Goal: Complete application form: Complete application form

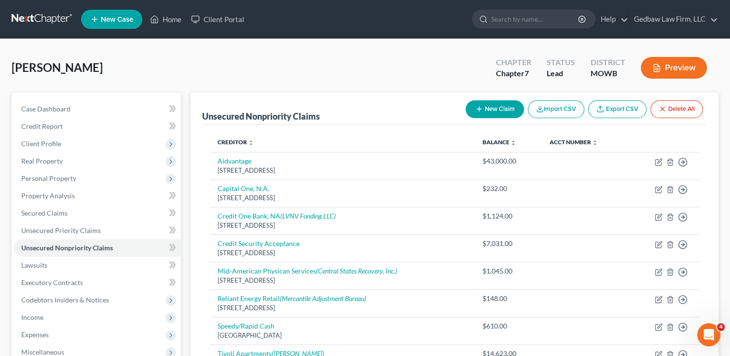
click at [502, 112] on button "New Claim" at bounding box center [495, 109] width 58 height 18
select select "0"
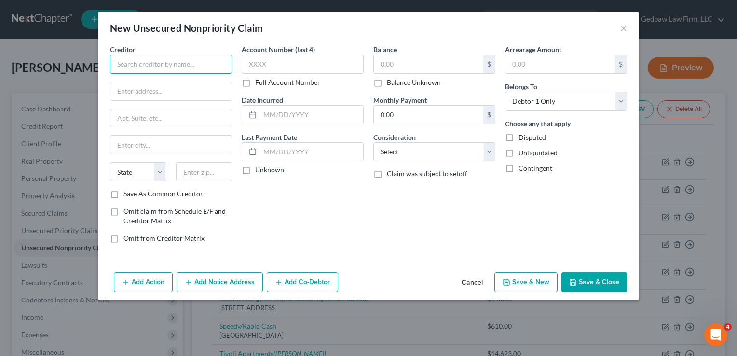
click at [195, 65] on input "text" at bounding box center [171, 64] width 122 height 19
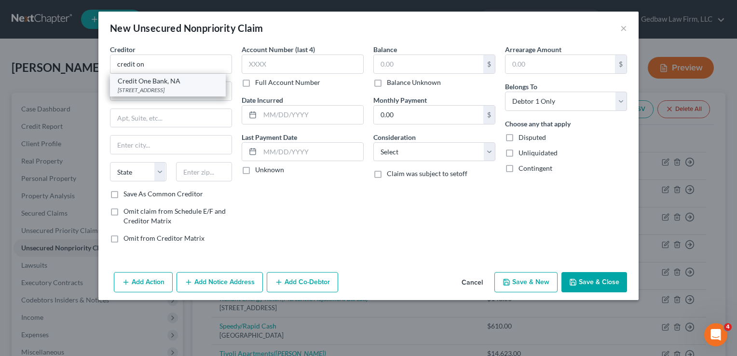
click at [164, 82] on div "Credit One Bank, NA" at bounding box center [168, 81] width 100 height 10
type input "Credit One Bank, NA"
type input "PO Box 98872"
type input "[GEOGRAPHIC_DATA]"
select select "31"
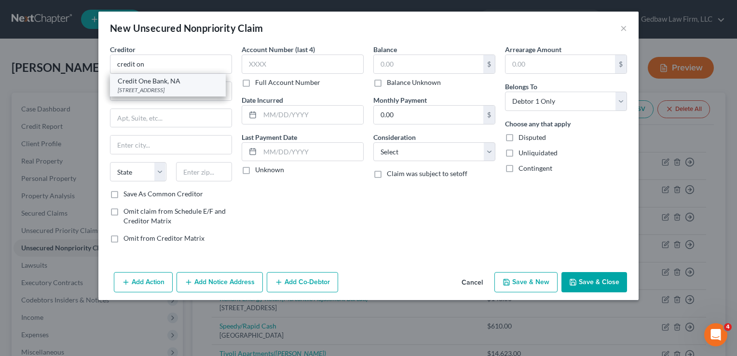
type input "89193"
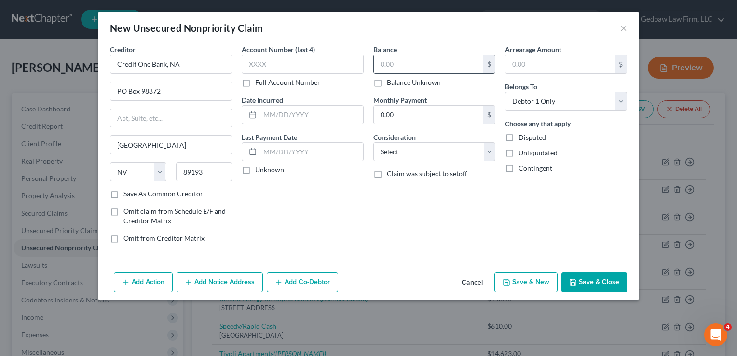
click at [433, 67] on input "text" at bounding box center [429, 64] width 110 height 18
type input "2,000"
click at [469, 147] on select "Select Cable / Satellite Services Collection Agency Credit Card Debt Debt Couns…" at bounding box center [434, 151] width 122 height 19
select select "2"
click at [373, 142] on select "Select Cable / Satellite Services Collection Agency Credit Card Debt Debt Couns…" at bounding box center [434, 151] width 122 height 19
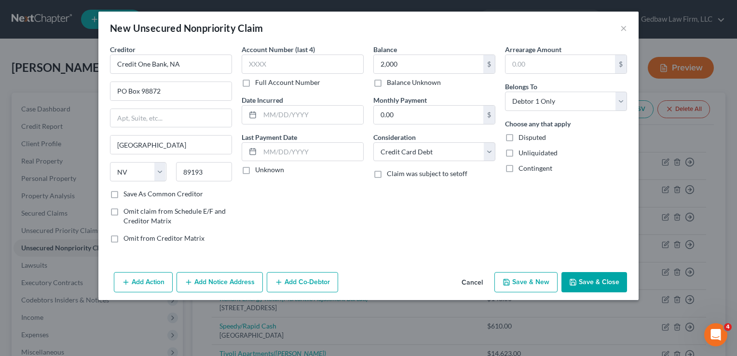
click at [538, 281] on button "Save & New" at bounding box center [525, 282] width 63 height 20
select select "0"
type input "2,000.00"
click at [193, 65] on input "text" at bounding box center [171, 64] width 122 height 19
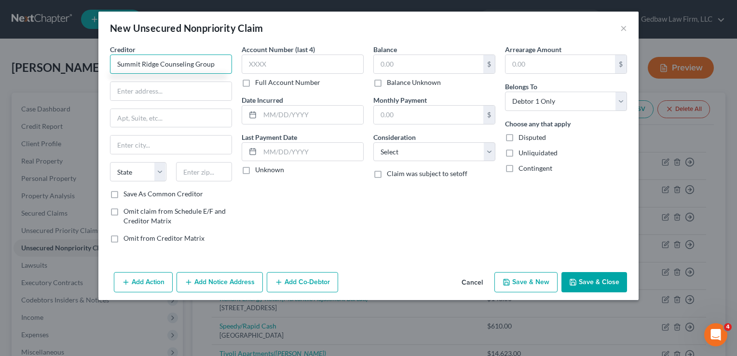
type input "Summit Ridge Counseling Group"
click at [218, 94] on input "text" at bounding box center [170, 91] width 121 height 18
type input "[STREET_ADDRESS]"
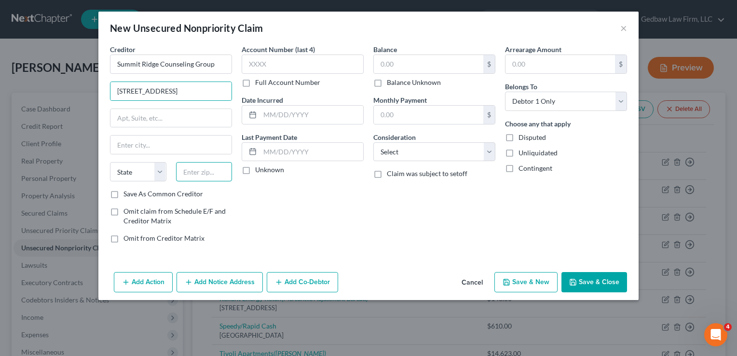
click at [216, 171] on input "text" at bounding box center [204, 171] width 56 height 19
type input "64063"
type input "Lees Summit"
select select "26"
click at [406, 223] on div "Balance $ Balance Unknown Balance Undetermined $ Balance Unknown Monthly Paymen…" at bounding box center [435, 147] width 132 height 206
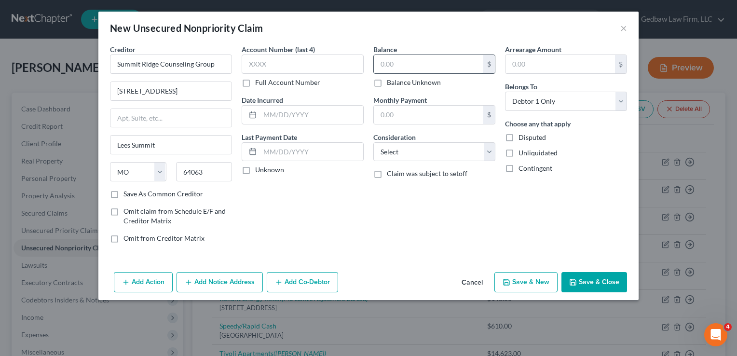
click at [425, 61] on input "text" at bounding box center [429, 64] width 110 height 18
type input "300"
click at [459, 153] on select "Select Cable / Satellite Services Collection Agency Credit Card Debt Debt Couns…" at bounding box center [434, 151] width 122 height 19
select select "9"
click at [373, 142] on select "Select Cable / Satellite Services Collection Agency Credit Card Debt Debt Couns…" at bounding box center [434, 151] width 122 height 19
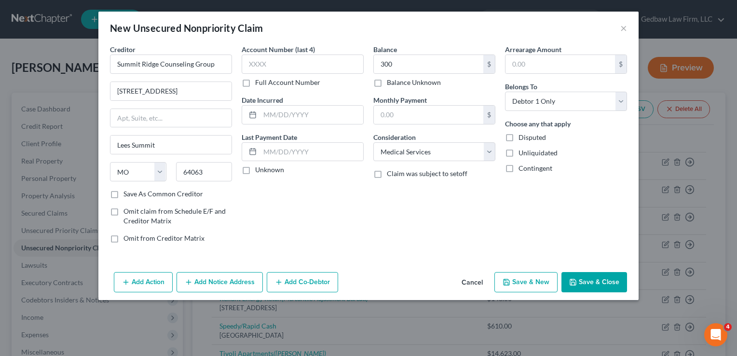
click at [539, 282] on button "Save & New" at bounding box center [525, 282] width 63 height 20
select select "0"
type input "300.00"
type input "0.00"
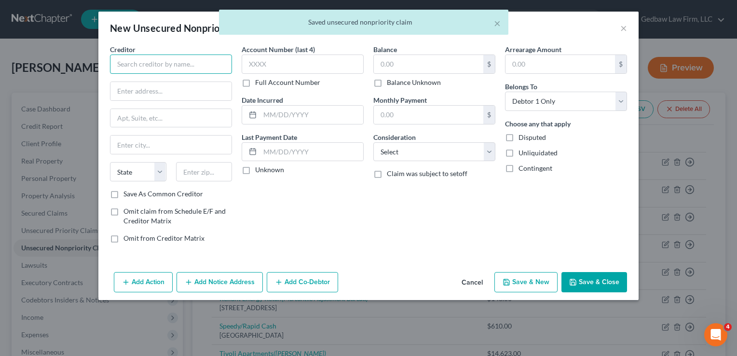
click at [199, 65] on input "text" at bounding box center [171, 64] width 122 height 19
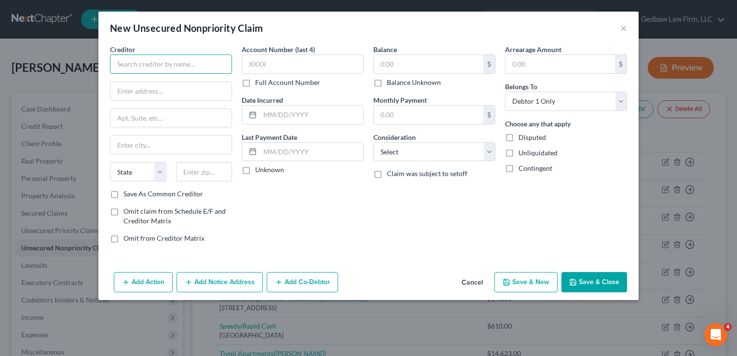
click at [203, 63] on input "text" at bounding box center [171, 64] width 122 height 19
type input "National Association of Sports Medicine"
click at [201, 87] on input "text" at bounding box center [170, 91] width 121 height 18
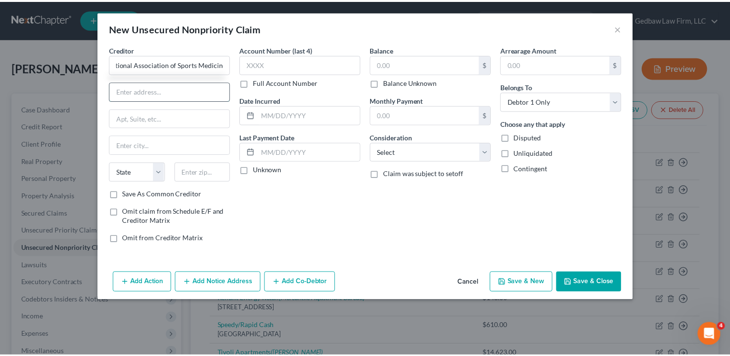
scroll to position [0, 0]
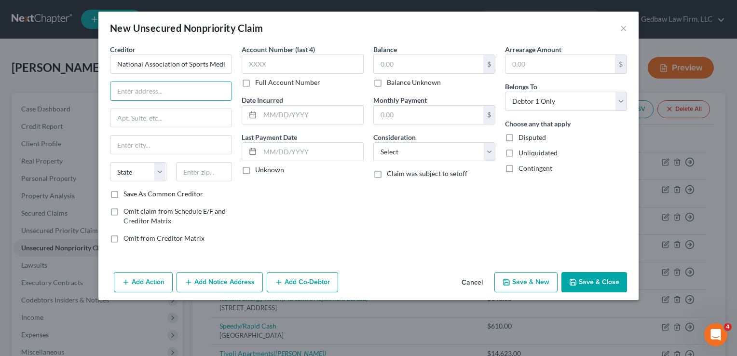
paste input "[STREET_ADDRESS][PERSON_NAME]"
type input "[STREET_ADDRESS][PERSON_NAME]"
click at [186, 116] on input "text" at bounding box center [170, 118] width 121 height 18
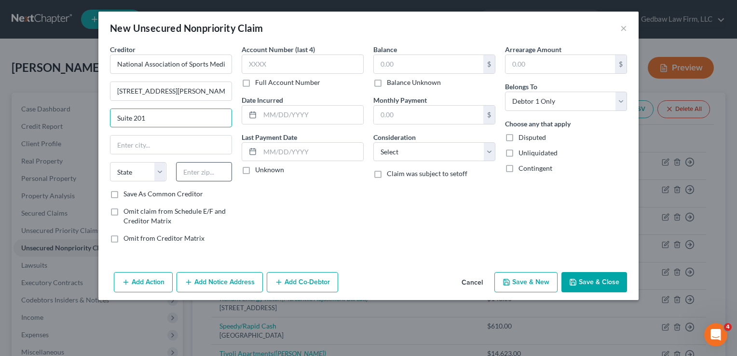
type input "Suite 201"
click at [207, 175] on input "text" at bounding box center [204, 171] width 56 height 19
type input "85297"
click at [284, 198] on div "Account Number (last 4) Full Account Number Date Incurred Last Payment Date Unk…" at bounding box center [303, 147] width 132 height 206
type input "[PERSON_NAME]"
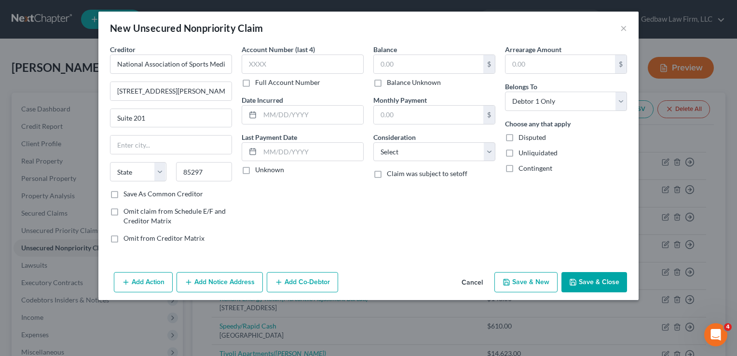
select select "3"
click at [123, 192] on label "Save As Common Creditor" at bounding box center [163, 194] width 80 height 10
click at [127, 192] on input "Save As Common Creditor" at bounding box center [130, 192] width 6 height 6
checkbox input "true"
click at [411, 65] on input "text" at bounding box center [429, 64] width 110 height 18
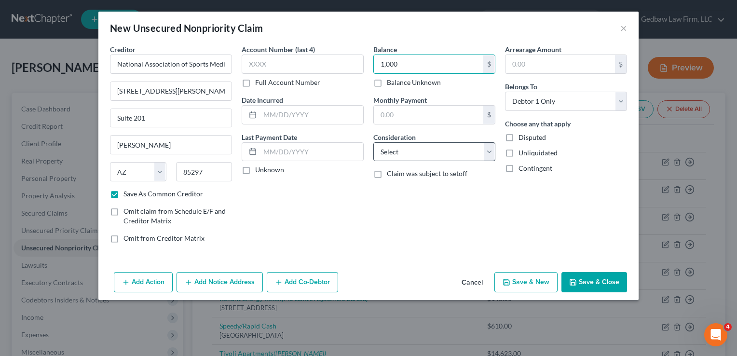
type input "1,000"
click at [466, 150] on select "Select Cable / Satellite Services Collection Agency Credit Card Debt Debt Couns…" at bounding box center [434, 151] width 122 height 19
select select "14"
click at [373, 142] on select "Select Cable / Satellite Services Collection Agency Credit Card Debt Debt Couns…" at bounding box center [434, 151] width 122 height 19
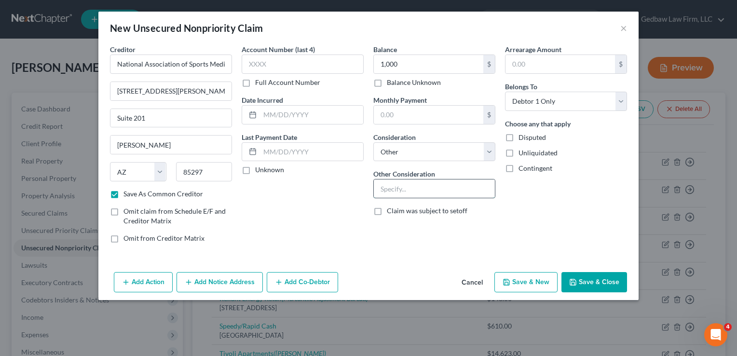
click at [456, 190] on input "text" at bounding box center [434, 188] width 121 height 18
type input "Unpaid fees"
click at [534, 284] on button "Save & New" at bounding box center [525, 282] width 63 height 20
checkbox input "false"
select select "0"
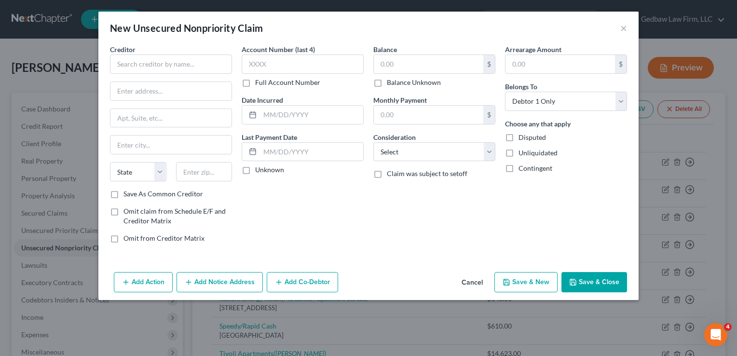
type input "1,000.00"
type input "0.00"
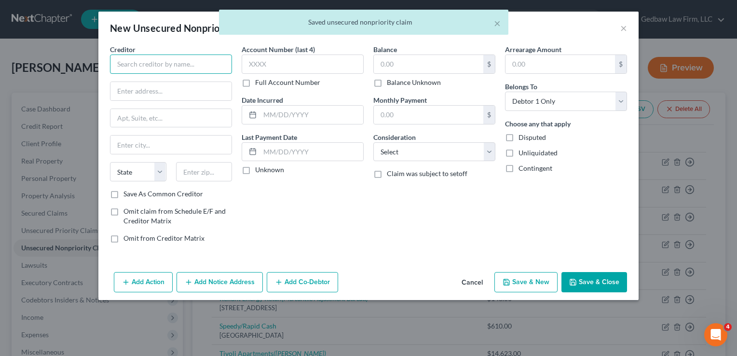
click at [204, 65] on input "text" at bounding box center [171, 64] width 122 height 19
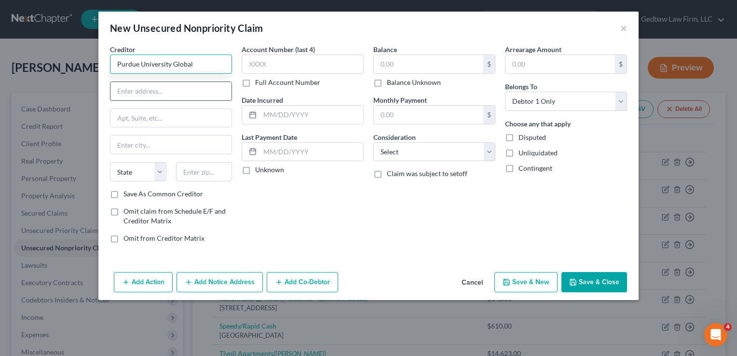
type input "Purdue University Global"
click at [170, 88] on input "text" at bounding box center [170, 91] width 121 height 18
paste input "[STREET_ADDRESS]"
type input "[STREET_ADDRESS]"
click at [206, 113] on input "text" at bounding box center [170, 118] width 121 height 18
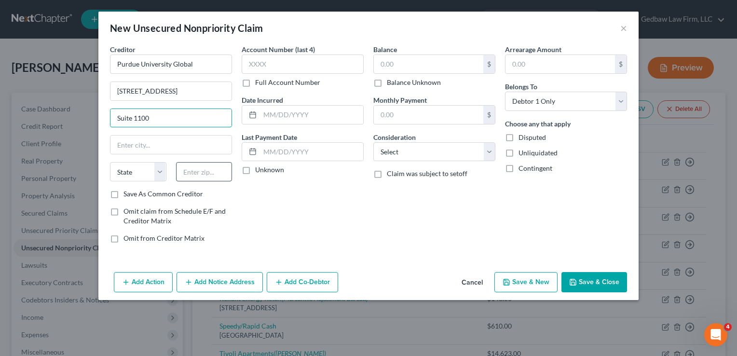
type input "Suite 1100"
click at [209, 170] on input "text" at bounding box center [204, 171] width 56 height 19
type input "47906"
click at [302, 212] on div "Account Number (last 4) Full Account Number Date Incurred Last Payment Date Unk…" at bounding box center [303, 147] width 132 height 206
type input "[GEOGRAPHIC_DATA]"
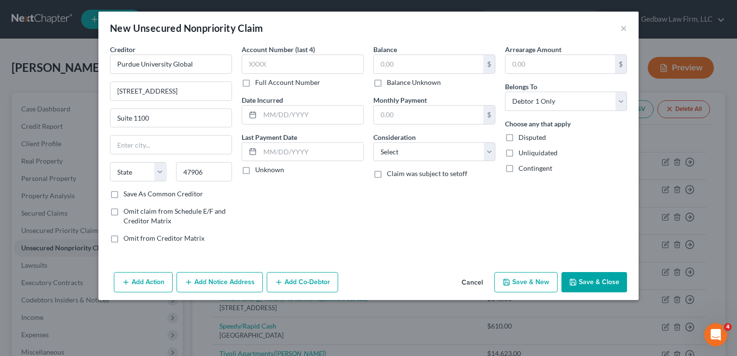
select select "15"
click at [123, 194] on label "Save As Common Creditor" at bounding box center [163, 194] width 80 height 10
click at [127, 194] on input "Save As Common Creditor" at bounding box center [130, 192] width 6 height 6
checkbox input "true"
click at [415, 63] on input "text" at bounding box center [429, 64] width 110 height 18
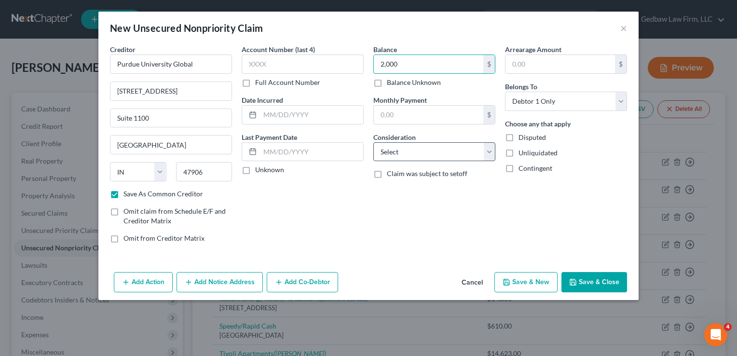
type input "2,000"
click at [452, 151] on select "Select Cable / Satellite Services Collection Agency Credit Card Debt Debt Couns…" at bounding box center [434, 151] width 122 height 19
select select "14"
click at [373, 142] on select "Select Cable / Satellite Services Collection Agency Credit Card Debt Debt Couns…" at bounding box center [434, 151] width 122 height 19
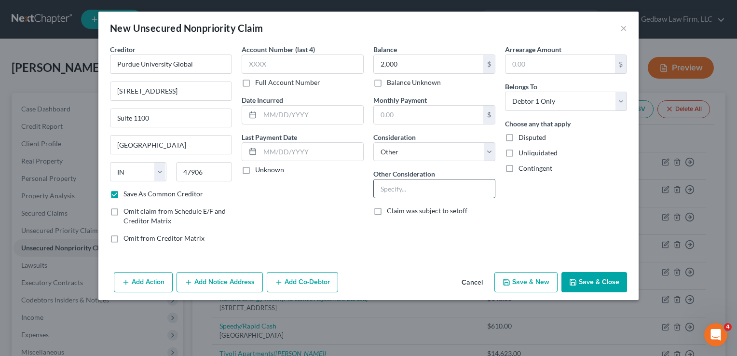
click at [449, 190] on input "text" at bounding box center [434, 188] width 121 height 18
type input "Unpaid fees"
click at [543, 285] on button "Save & New" at bounding box center [525, 282] width 63 height 20
checkbox input "false"
select select "0"
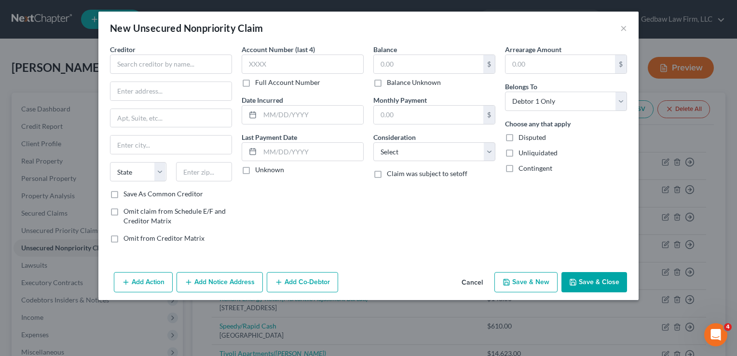
type input "2,000.00"
type input "0.00"
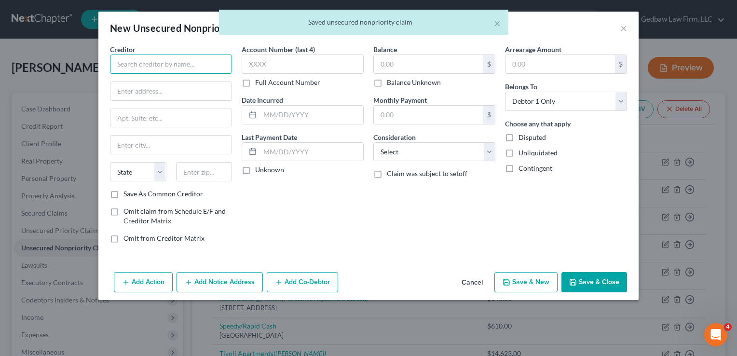
click at [219, 58] on input "text" at bounding box center [171, 64] width 122 height 19
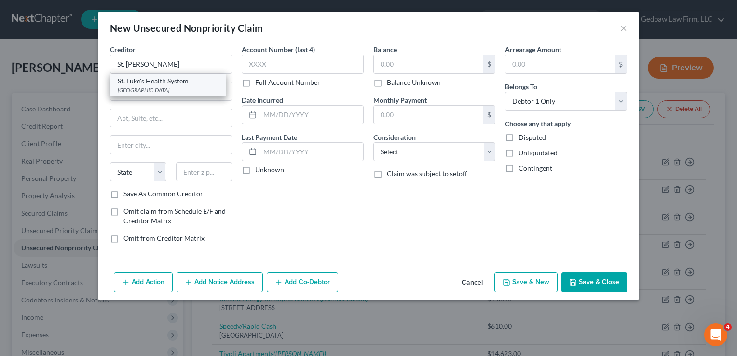
click at [186, 89] on div "[GEOGRAPHIC_DATA]" at bounding box center [168, 90] width 100 height 8
type input "St. Luke's Health System"
type input "PO Box 505291"
type input "Saint Louis"
select select "26"
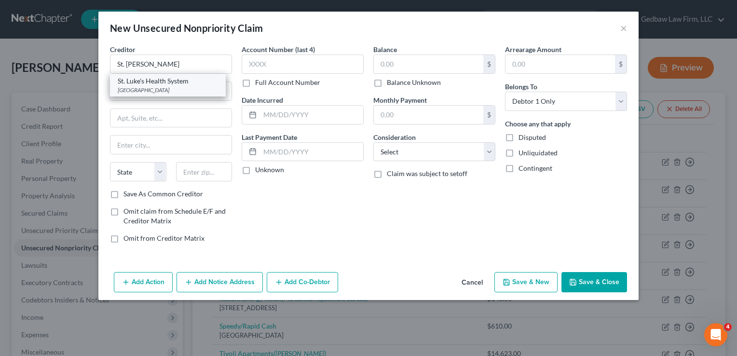
type input "63150"
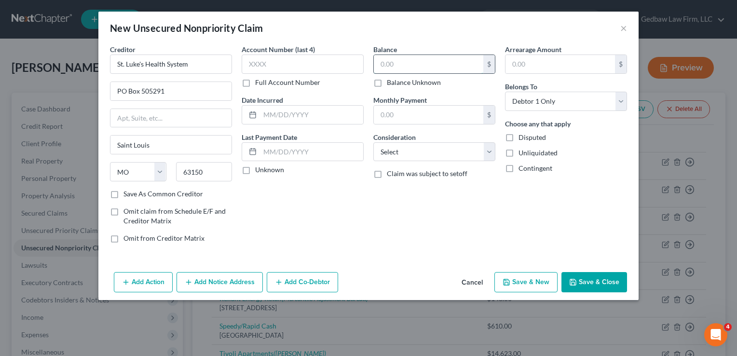
click at [403, 62] on input "text" at bounding box center [429, 64] width 110 height 18
type input "4,000"
click at [453, 151] on select "Select Cable / Satellite Services Collection Agency Credit Card Debt Debt Couns…" at bounding box center [434, 151] width 122 height 19
select select "9"
click at [373, 142] on select "Select Cable / Satellite Services Collection Agency Credit Card Debt Debt Couns…" at bounding box center [434, 151] width 122 height 19
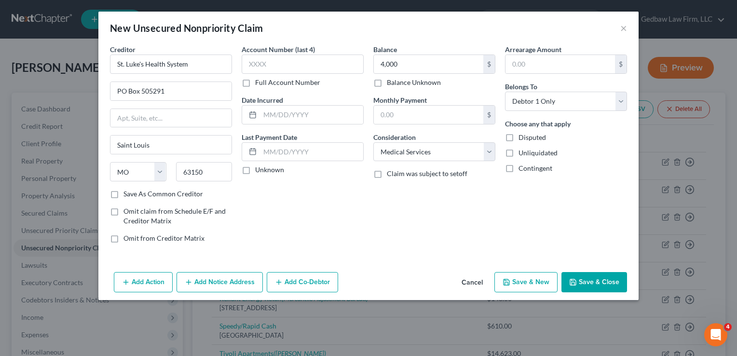
click at [531, 282] on button "Save & New" at bounding box center [525, 282] width 63 height 20
select select "0"
type input "4,000.00"
type input "0.00"
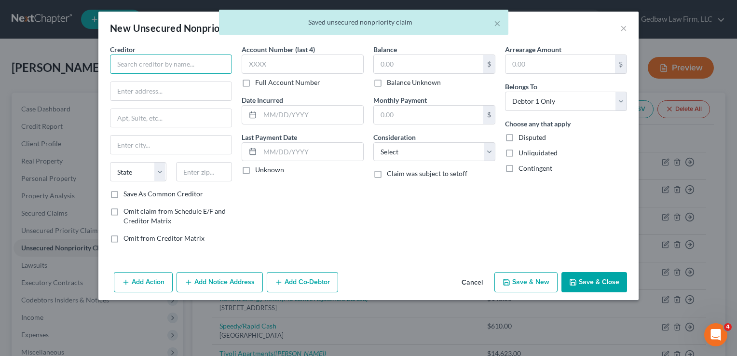
click at [164, 60] on input "text" at bounding box center [171, 64] width 122 height 19
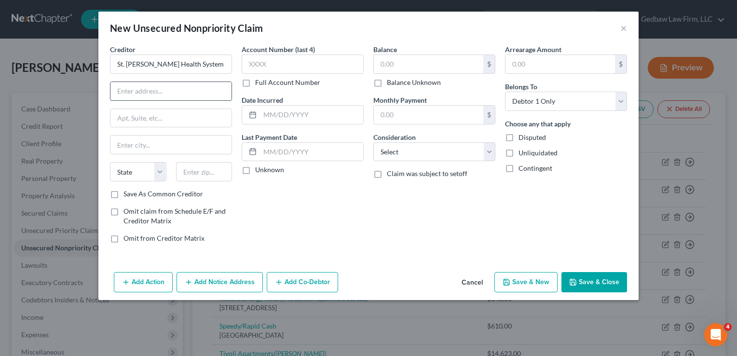
click at [178, 88] on input "text" at bounding box center [170, 91] width 121 height 18
drag, startPoint x: 211, startPoint y: 62, endPoint x: 148, endPoint y: 62, distance: 62.7
click at [148, 62] on input "St. [PERSON_NAME] Health System" at bounding box center [171, 64] width 122 height 19
type input "[GEOGRAPHIC_DATA][PERSON_NAME]"
click at [158, 87] on input "text" at bounding box center [170, 91] width 121 height 18
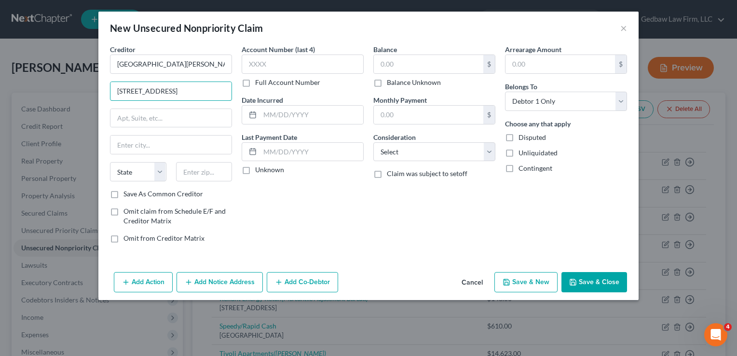
type input "[STREET_ADDRESS]"
click at [217, 169] on input "text" at bounding box center [204, 171] width 56 height 19
type input "64114"
click at [252, 219] on div "Account Number (last 4) Full Account Number Date Incurred Last Payment Date Unk…" at bounding box center [303, 147] width 132 height 206
type input "[US_STATE][GEOGRAPHIC_DATA]"
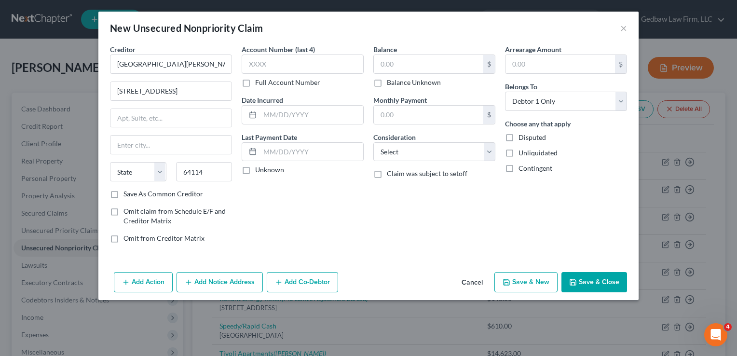
select select "26"
click at [123, 194] on label "Save As Common Creditor" at bounding box center [163, 194] width 80 height 10
click at [127, 194] on input "Save As Common Creditor" at bounding box center [130, 192] width 6 height 6
checkbox input "true"
click at [415, 63] on input "text" at bounding box center [429, 64] width 110 height 18
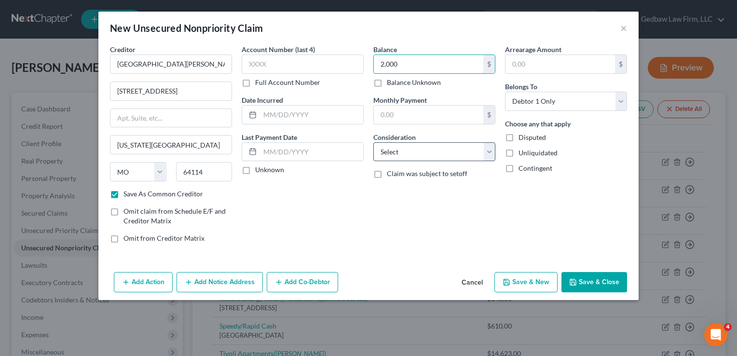
type input "2,000"
click at [426, 157] on select "Select Cable / Satellite Services Collection Agency Credit Card Debt Debt Couns…" at bounding box center [434, 151] width 122 height 19
select select "9"
click at [373, 142] on select "Select Cable / Satellite Services Collection Agency Credit Card Debt Debt Couns…" at bounding box center [434, 151] width 122 height 19
click at [531, 283] on button "Save & New" at bounding box center [525, 282] width 63 height 20
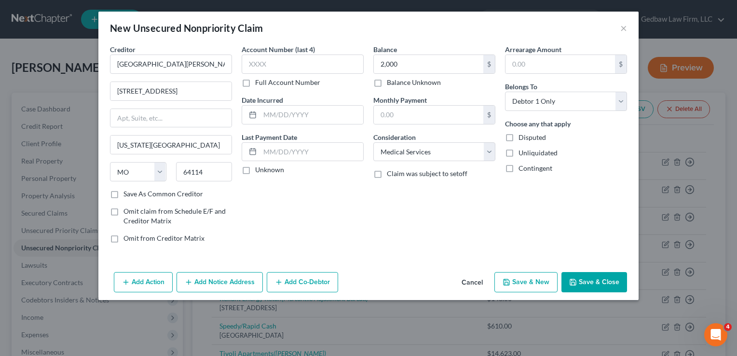
checkbox input "false"
select select "0"
type input "2,000.00"
type input "0.00"
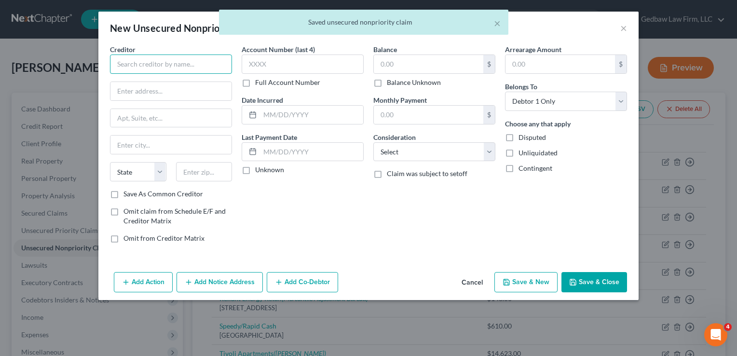
click at [185, 66] on input "text" at bounding box center [171, 64] width 122 height 19
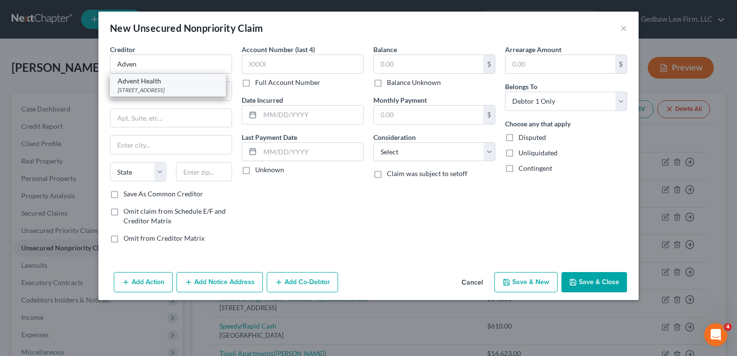
click at [182, 90] on div "[STREET_ADDRESS]" at bounding box center [168, 90] width 100 height 8
type input "Advent Health"
type input "[STREET_ADDRESS]"
type input "Shawnee Mission"
select select "17"
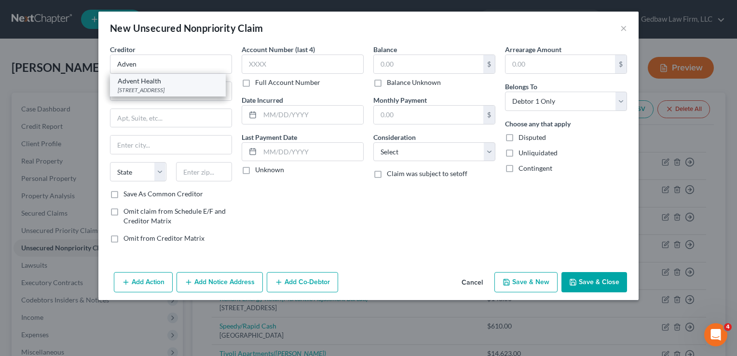
type input "66204"
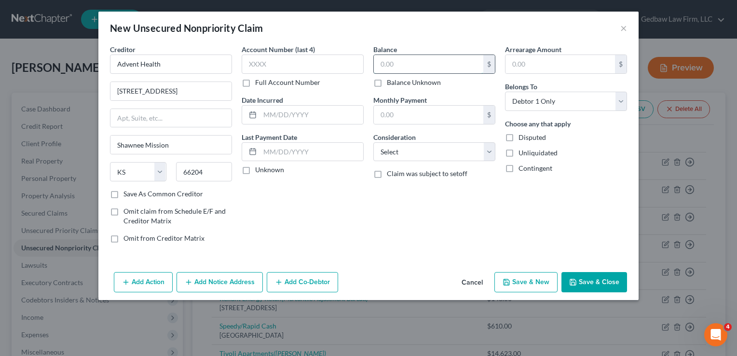
click at [420, 63] on input "text" at bounding box center [429, 64] width 110 height 18
type input "4,000"
click at [469, 158] on select "Select Cable / Satellite Services Collection Agency Credit Card Debt Debt Couns…" at bounding box center [434, 151] width 122 height 19
select select "9"
click at [373, 142] on select "Select Cable / Satellite Services Collection Agency Credit Card Debt Debt Couns…" at bounding box center [434, 151] width 122 height 19
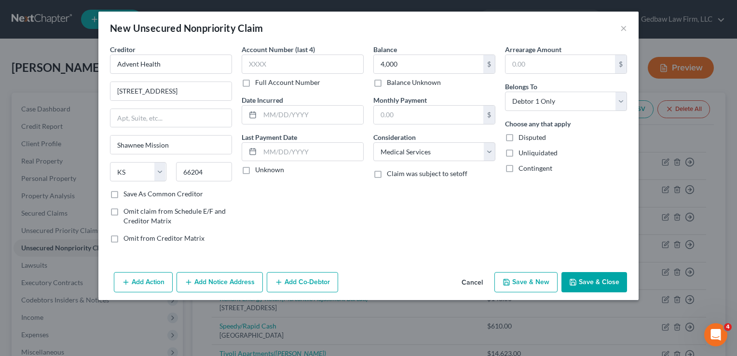
click at [531, 282] on button "Save & New" at bounding box center [525, 282] width 63 height 20
select select "0"
type input "4,000.00"
type input "0.00"
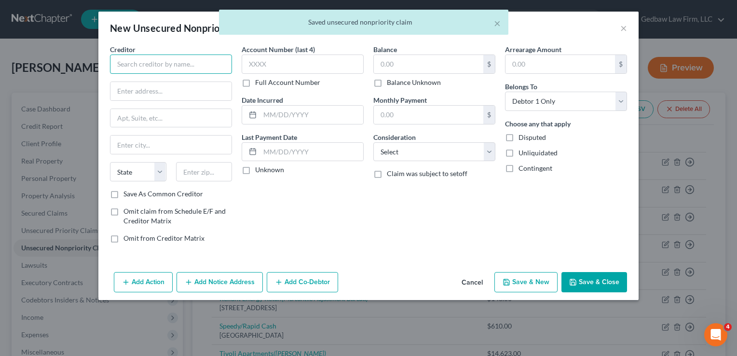
click at [206, 63] on input "text" at bounding box center [171, 64] width 122 height 19
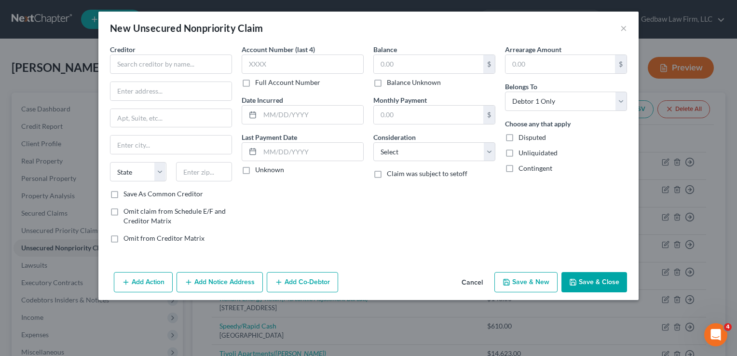
click at [475, 283] on button "Cancel" at bounding box center [472, 282] width 37 height 19
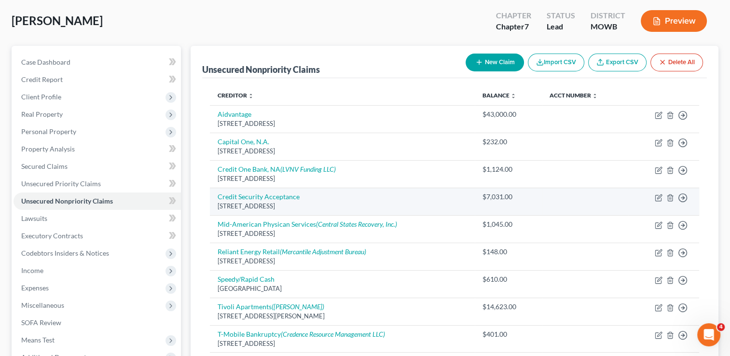
scroll to position [72, 0]
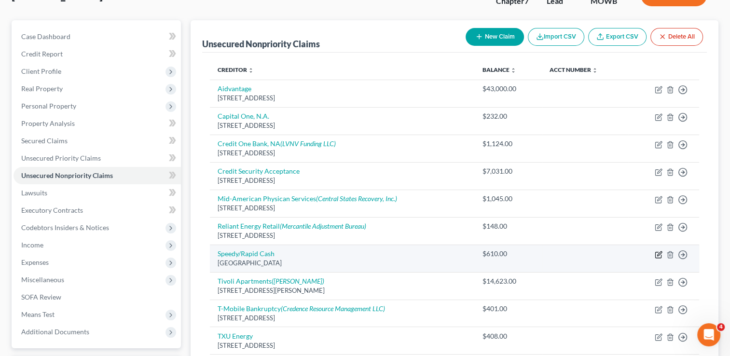
click at [657, 253] on icon "button" at bounding box center [659, 253] width 4 height 4
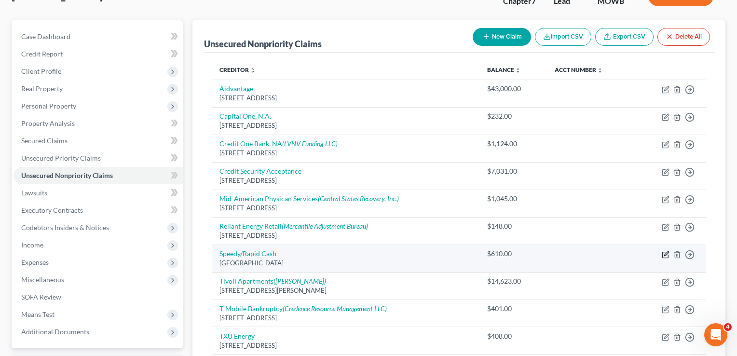
select select "17"
select select "10"
select select "0"
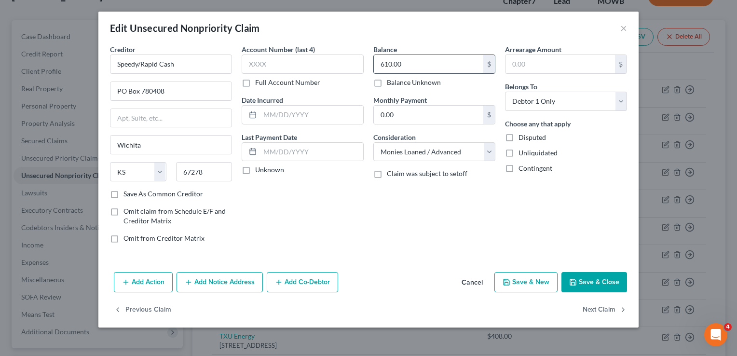
click at [416, 63] on input "610.00" at bounding box center [429, 64] width 110 height 18
click at [608, 282] on button "Save & Close" at bounding box center [595, 282] width 66 height 20
type input "2,000.00"
type input "0"
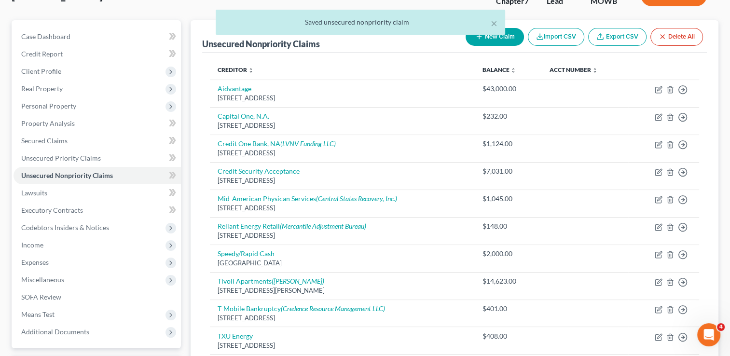
click at [500, 41] on button "New Claim" at bounding box center [495, 37] width 58 height 18
select select "0"
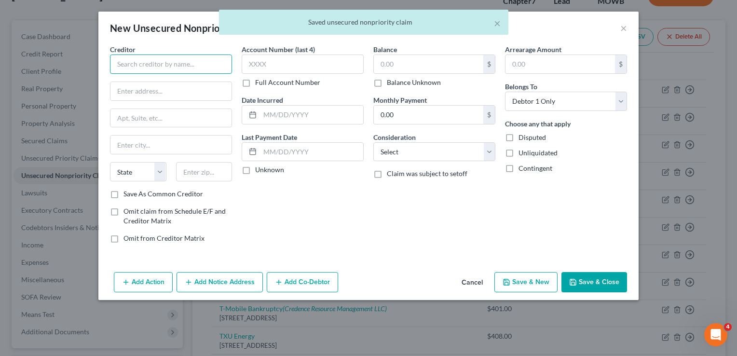
click at [168, 65] on input "text" at bounding box center [171, 64] width 122 height 19
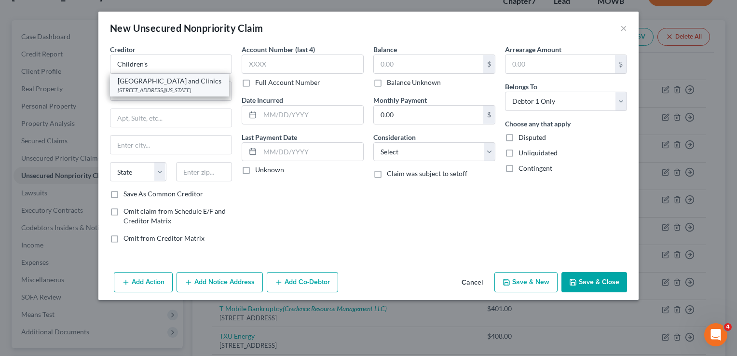
click at [172, 86] on div "[GEOGRAPHIC_DATA] and Clinics" at bounding box center [170, 81] width 104 height 10
type input "[GEOGRAPHIC_DATA] and Clinics"
type input "PO Box 804435"
type input "[US_STATE][GEOGRAPHIC_DATA]"
select select "26"
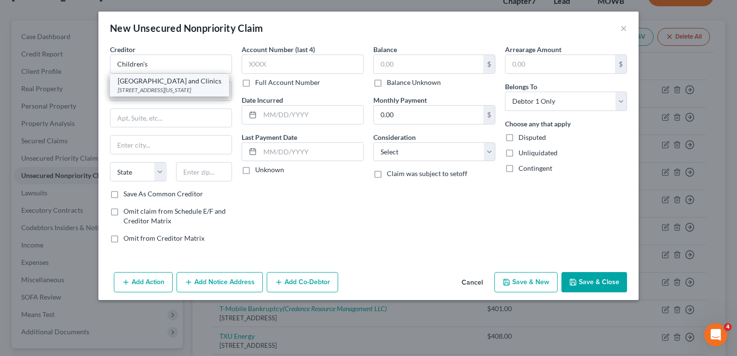
type input "64180"
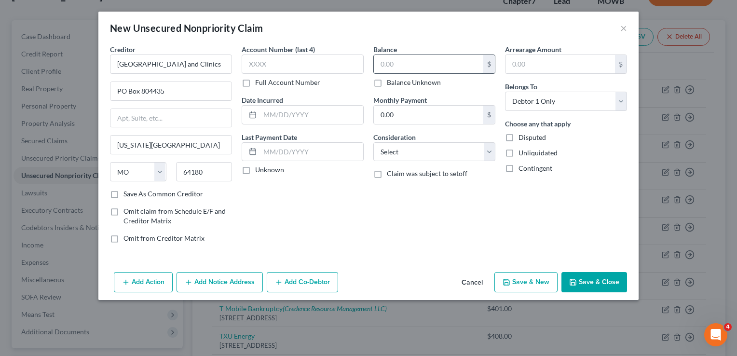
click at [439, 60] on input "text" at bounding box center [429, 64] width 110 height 18
type input "2,000"
click at [445, 153] on select "Select Cable / Satellite Services Collection Agency Credit Card Debt Debt Couns…" at bounding box center [434, 151] width 122 height 19
select select "9"
click at [373, 142] on select "Select Cable / Satellite Services Collection Agency Credit Card Debt Debt Couns…" at bounding box center [434, 151] width 122 height 19
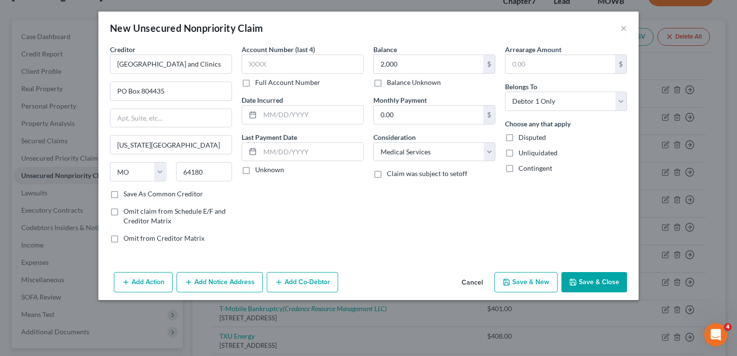
click at [542, 283] on button "Save & New" at bounding box center [525, 282] width 63 height 20
select select "0"
type input "2,000.00"
click at [479, 281] on button "Cancel" at bounding box center [472, 282] width 37 height 19
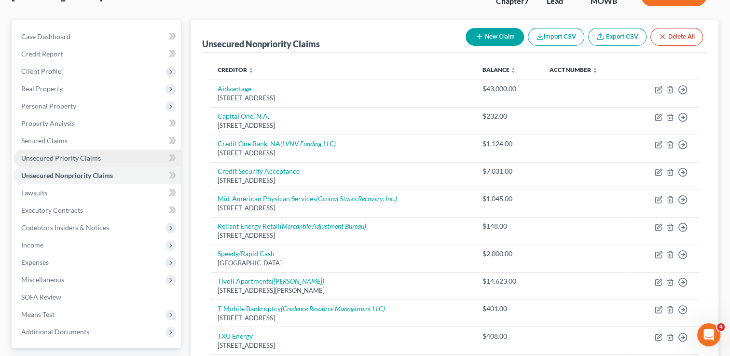
click at [95, 155] on span "Unsecured Priority Claims" at bounding box center [61, 158] width 80 height 8
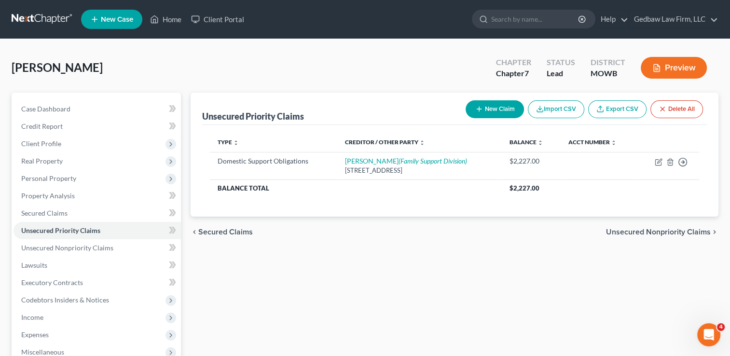
click at [504, 109] on button "New Claim" at bounding box center [495, 109] width 58 height 18
select select "0"
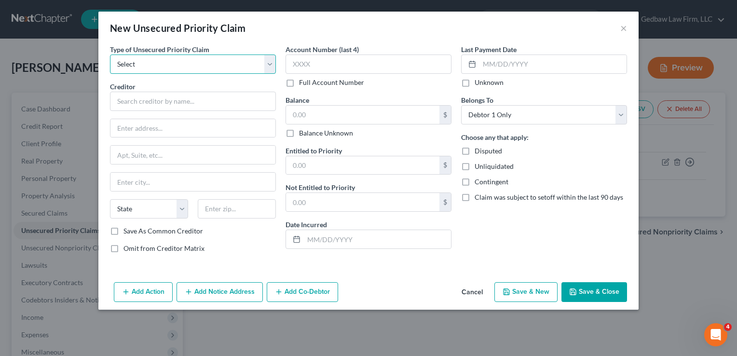
click at [232, 68] on select "Select Taxes & Other Government Units Domestic Support Obligations Extensions o…" at bounding box center [193, 64] width 166 height 19
select select "0"
click at [110, 55] on select "Select Taxes & Other Government Units Domestic Support Obligations Extensions o…" at bounding box center [193, 64] width 166 height 19
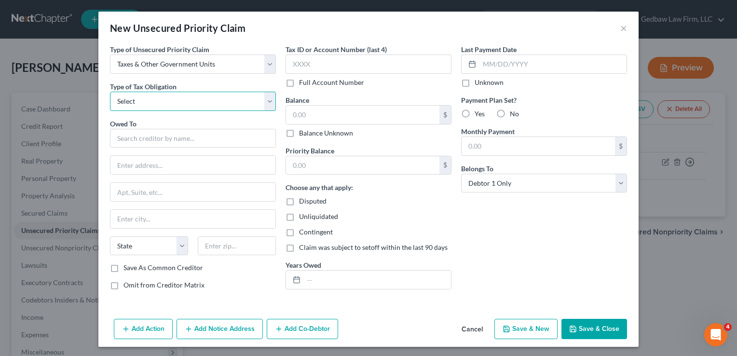
click at [211, 102] on select "Select Federal City State Franchise Tax Board Other" at bounding box center [193, 101] width 166 height 19
select select "2"
click at [110, 92] on select "Select Federal City State Franchise Tax Board Other" at bounding box center [193, 101] width 166 height 19
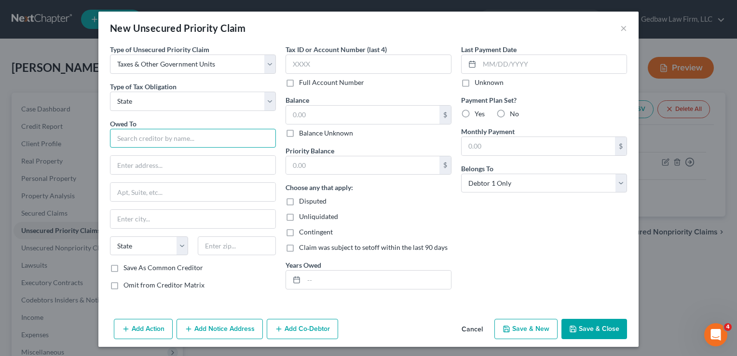
click at [213, 139] on input "text" at bounding box center [193, 138] width 166 height 19
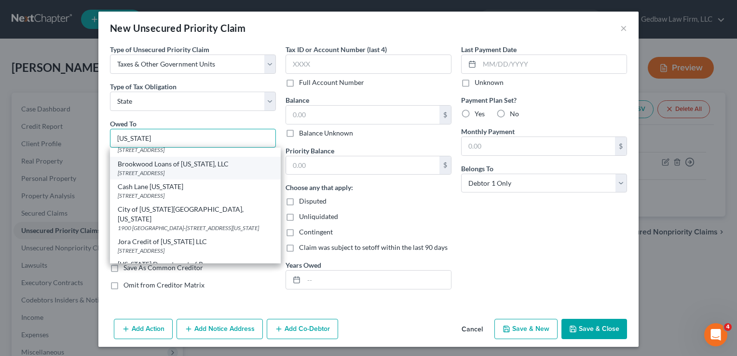
scroll to position [84, 0]
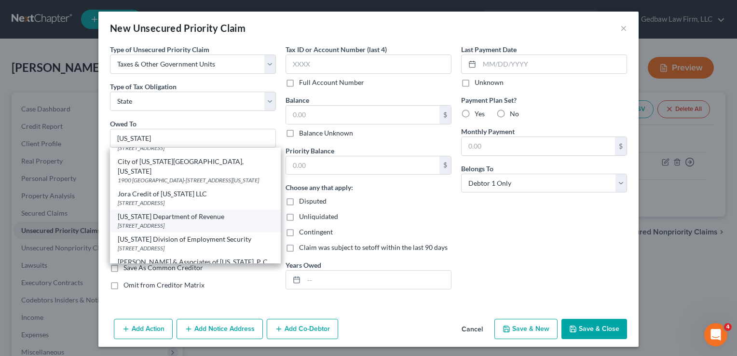
click at [199, 221] on div "[STREET_ADDRESS]" at bounding box center [195, 225] width 155 height 8
type input "[US_STATE] Department of Revenue"
type input "PO Box 475"
type input "[GEOGRAPHIC_DATA]"
select select "26"
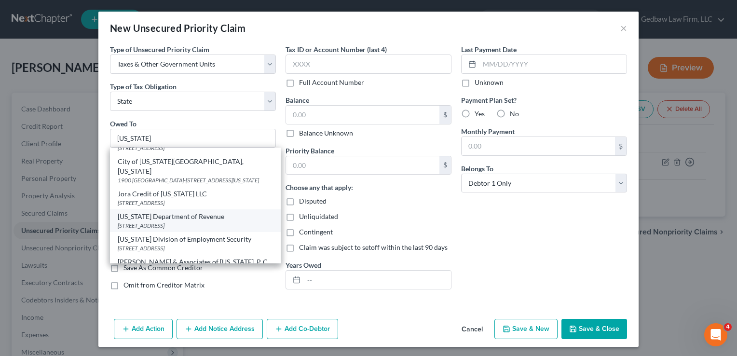
type input "65105"
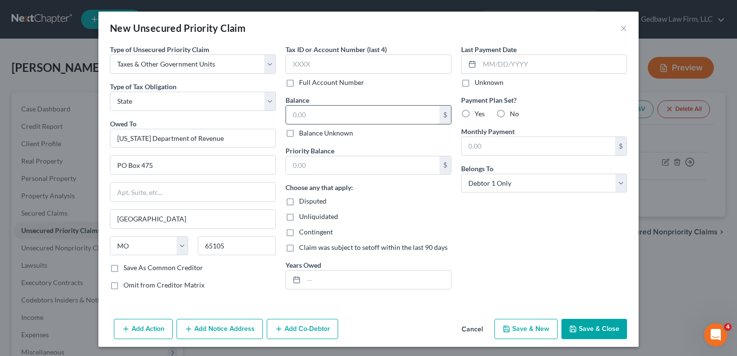
click at [334, 118] on input "text" at bounding box center [362, 115] width 153 height 18
type input "900"
click at [345, 164] on input "text" at bounding box center [362, 165] width 153 height 18
type input "0"
click at [489, 226] on div "Last Payment Date Unknown Payment Plan Set? Yes No Monthly Payment $ Belongs To…" at bounding box center [544, 170] width 176 height 253
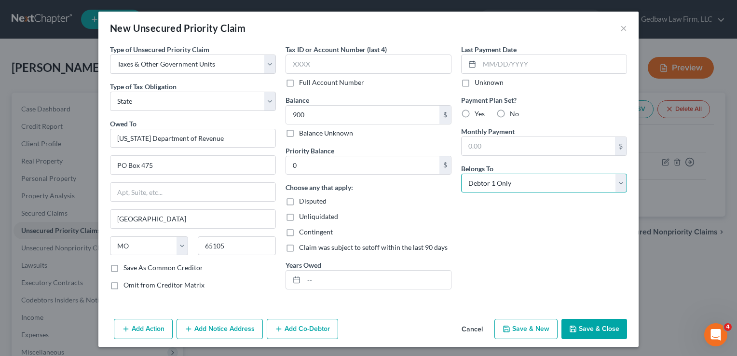
click at [521, 181] on select "Select Debtor 1 Only Debtor 2 Only Debtor 1 And Debtor 2 Only At Least One Of T…" at bounding box center [544, 183] width 166 height 19
select select "3"
click at [461, 174] on select "Select Debtor 1 Only Debtor 2 Only Debtor 1 And Debtor 2 Only At Least One Of T…" at bounding box center [544, 183] width 166 height 19
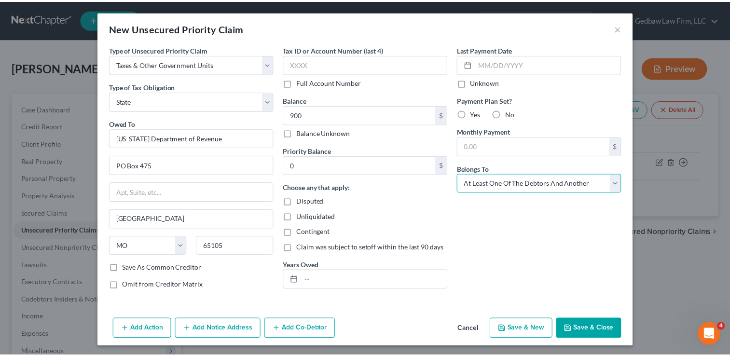
scroll to position [1, 0]
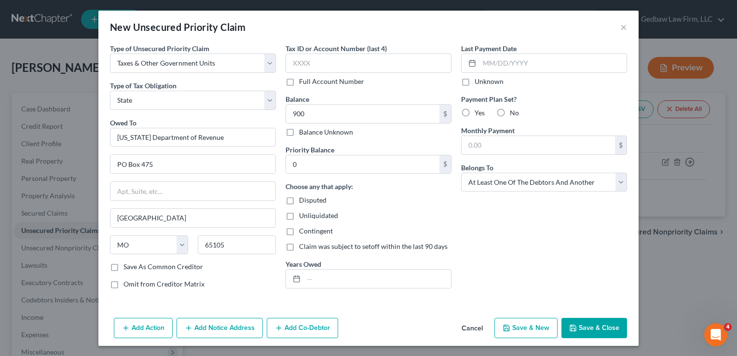
click at [606, 327] on button "Save & Close" at bounding box center [595, 328] width 66 height 20
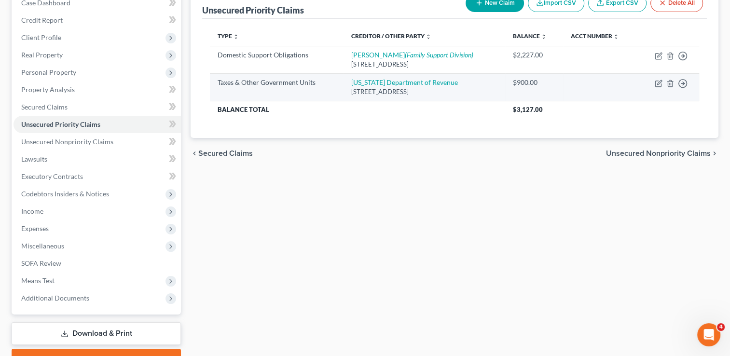
scroll to position [108, 0]
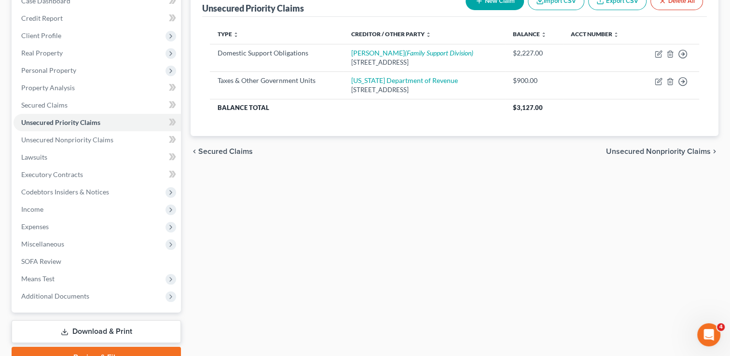
click at [105, 327] on link "Download & Print" at bounding box center [96, 331] width 169 height 23
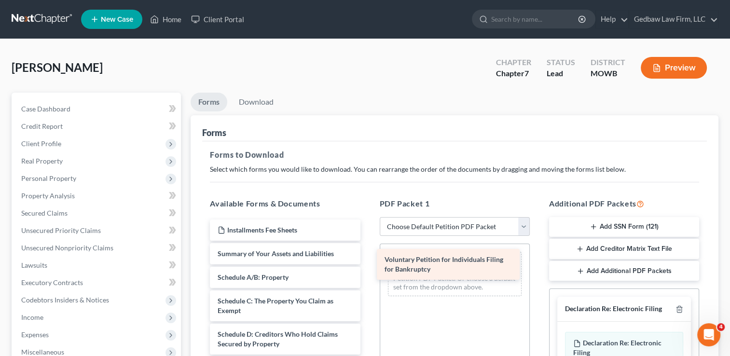
drag, startPoint x: 294, startPoint y: 260, endPoint x: 461, endPoint y: 267, distance: 167.0
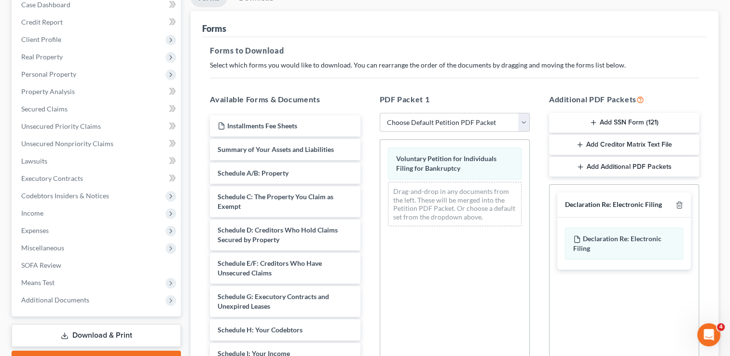
scroll to position [121, 0]
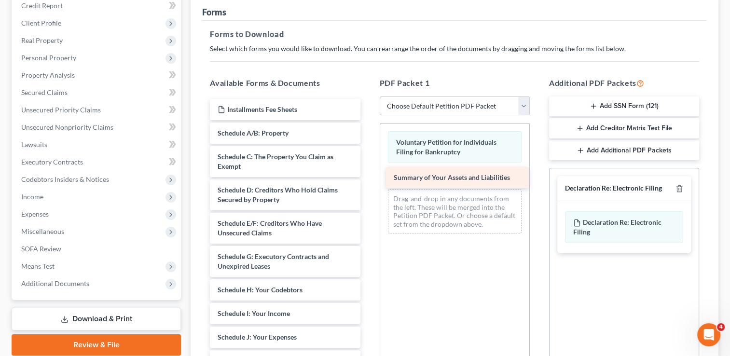
drag, startPoint x: 288, startPoint y: 135, endPoint x: 464, endPoint y: 180, distance: 181.8
click at [368, 180] on div "Summary of Your Assets and Liabilities Installments Fee Sheets Summary of Your …" at bounding box center [284, 342] width 165 height 486
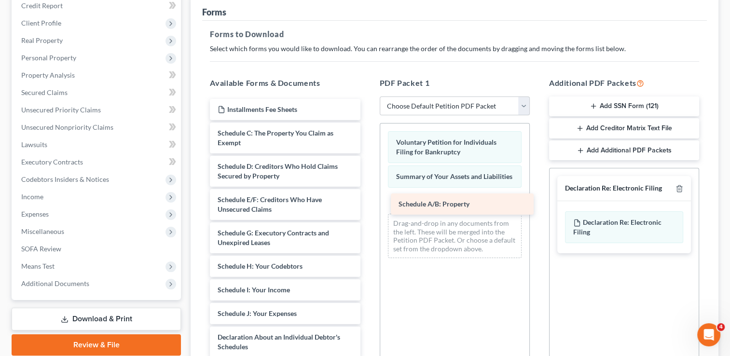
drag, startPoint x: 299, startPoint y: 137, endPoint x: 479, endPoint y: 208, distance: 193.8
click at [368, 208] on div "Schedule A/B: Property Installments Fee Sheets Schedule A/B: Property Schedule …" at bounding box center [284, 330] width 165 height 463
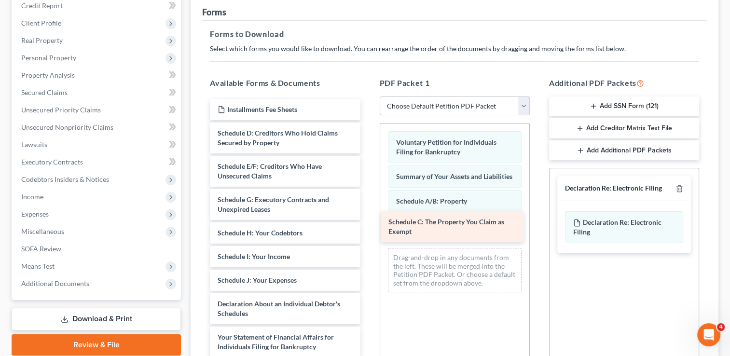
drag, startPoint x: 314, startPoint y: 137, endPoint x: 485, endPoint y: 227, distance: 192.9
click at [368, 227] on div "Schedule C: The Property You Claim as Exempt Installments Fee Sheets Schedule C…" at bounding box center [284, 313] width 165 height 429
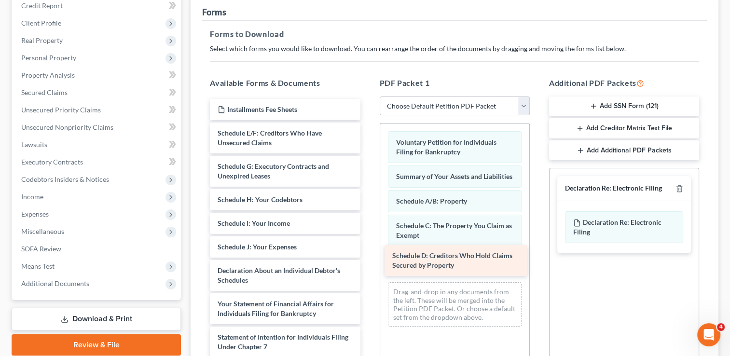
drag, startPoint x: 297, startPoint y: 143, endPoint x: 472, endPoint y: 266, distance: 213.6
click at [368, 266] on div "Schedule D: Creditors Who Hold Claims Secured by Property Installments Fee Shee…" at bounding box center [284, 297] width 165 height 396
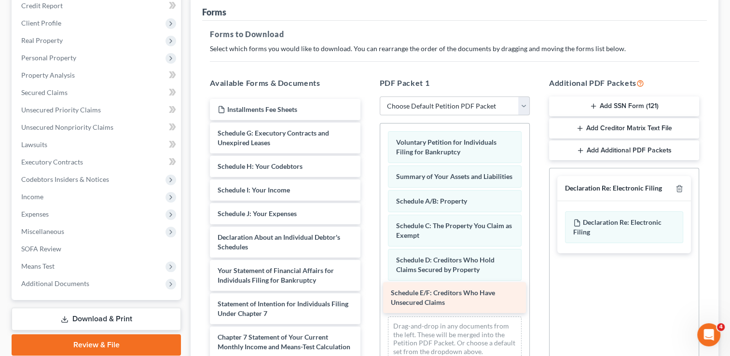
drag, startPoint x: 313, startPoint y: 140, endPoint x: 486, endPoint y: 299, distance: 234.9
click at [368, 299] on div "Schedule E/F: Creditors Who Have Unsecured Claims Installments Fee Sheets Sched…" at bounding box center [284, 280] width 165 height 363
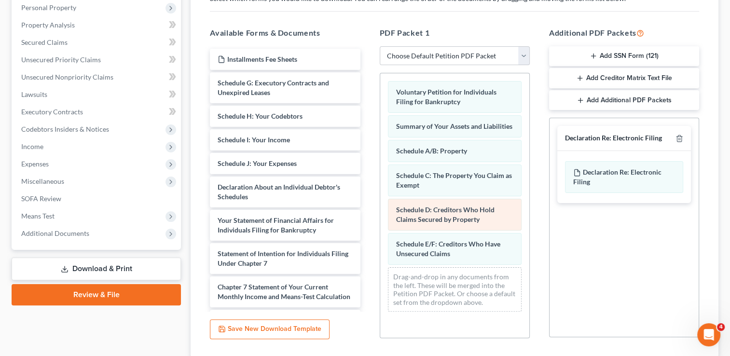
scroll to position [205, 0]
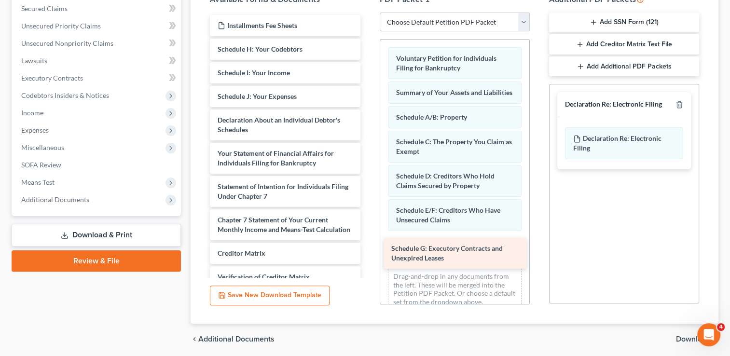
drag, startPoint x: 291, startPoint y: 59, endPoint x: 464, endPoint y: 260, distance: 264.7
click at [368, 260] on div "Schedule G: Executory Contracts and Unexpired Leases Installments Fee Sheets Sc…" at bounding box center [284, 179] width 165 height 329
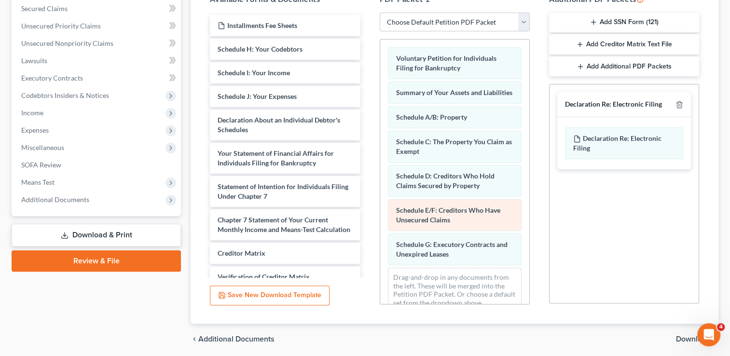
scroll to position [23, 0]
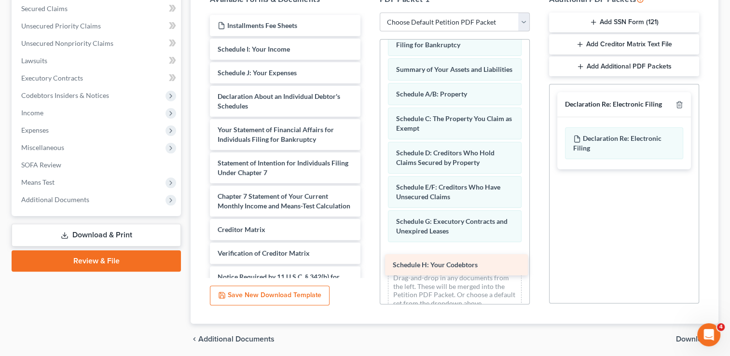
drag, startPoint x: 295, startPoint y: 52, endPoint x: 470, endPoint y: 267, distance: 277.8
click at [368, 267] on div "Schedule H: Your Codebtors Installments Fee Sheets Schedule H: Your Codebtors S…" at bounding box center [284, 168] width 165 height 306
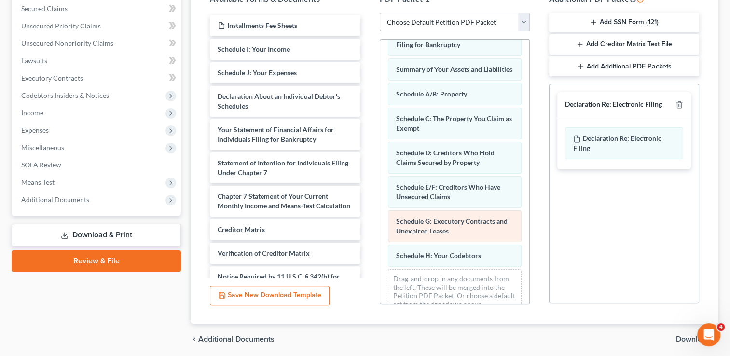
scroll to position [48, 0]
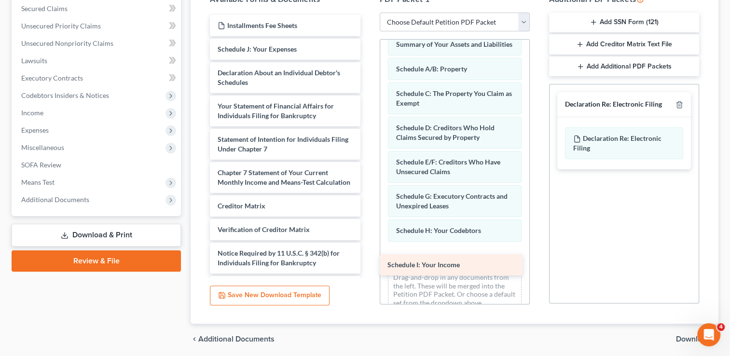
drag, startPoint x: 306, startPoint y: 53, endPoint x: 476, endPoint y: 269, distance: 274.8
click at [368, 269] on div "Schedule I: Your Income Installments Fee Sheets Schedule I: Your Income Schedul…" at bounding box center [284, 156] width 165 height 282
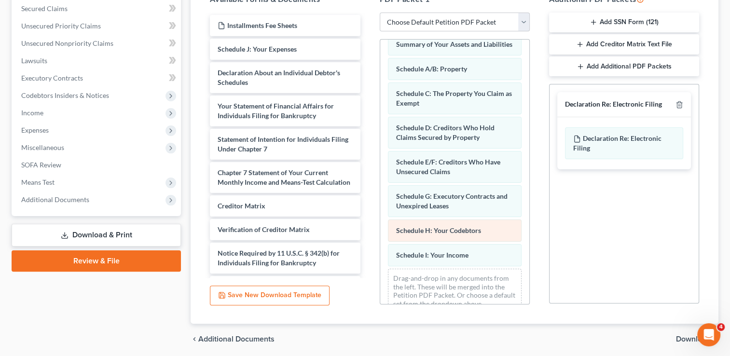
scroll to position [72, 0]
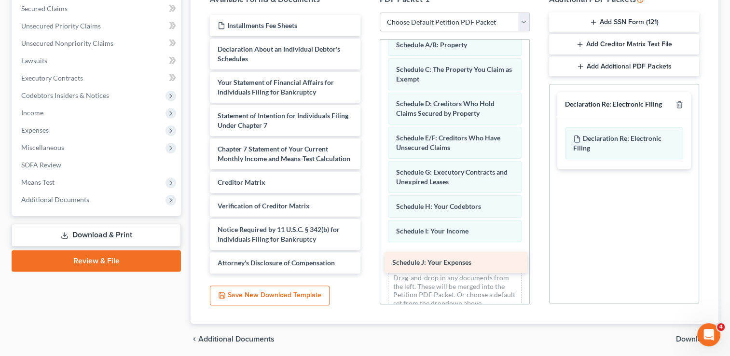
drag, startPoint x: 306, startPoint y: 49, endPoint x: 480, endPoint y: 263, distance: 276.4
click at [368, 263] on div "Schedule J: Your Expenses Installments Fee Sheets Schedule J: Your Expenses Dec…" at bounding box center [284, 144] width 165 height 259
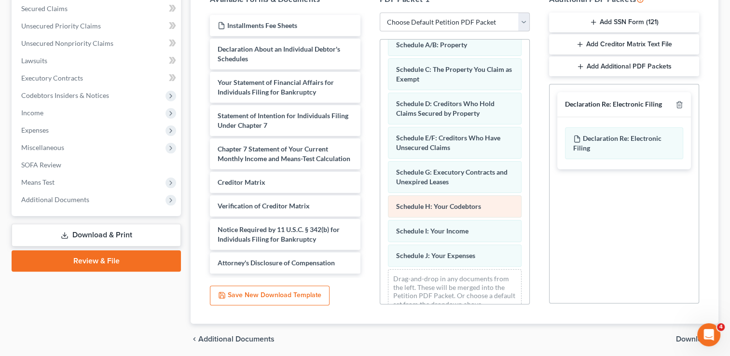
scroll to position [96, 0]
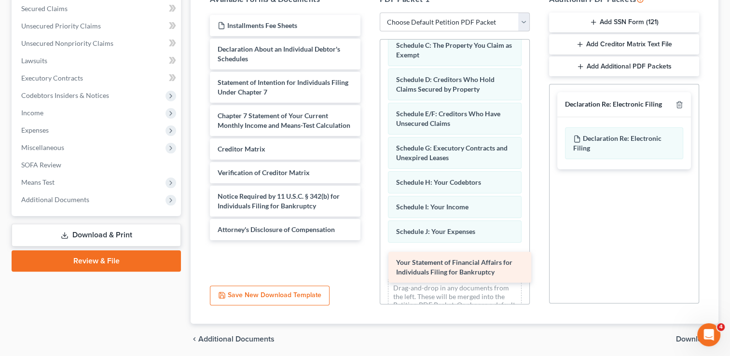
drag, startPoint x: 286, startPoint y: 90, endPoint x: 465, endPoint y: 271, distance: 254.1
click at [368, 240] on div "Your Statement of Financial Affairs for Individuals Filing for Bankruptcy Insta…" at bounding box center [284, 127] width 165 height 225
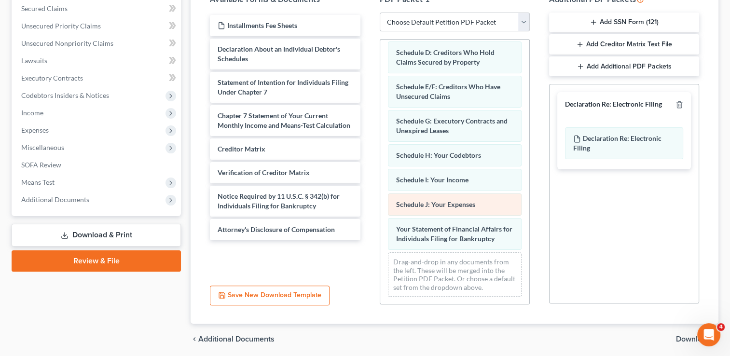
scroll to position [131, 0]
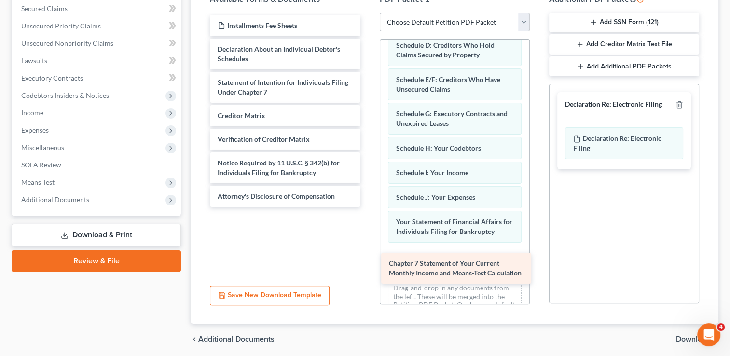
drag, startPoint x: 300, startPoint y: 122, endPoint x: 471, endPoint y: 271, distance: 226.7
click at [368, 207] on div "Chapter 7 Statement of Your Current Monthly Income and Means-Test Calculation I…" at bounding box center [284, 111] width 165 height 192
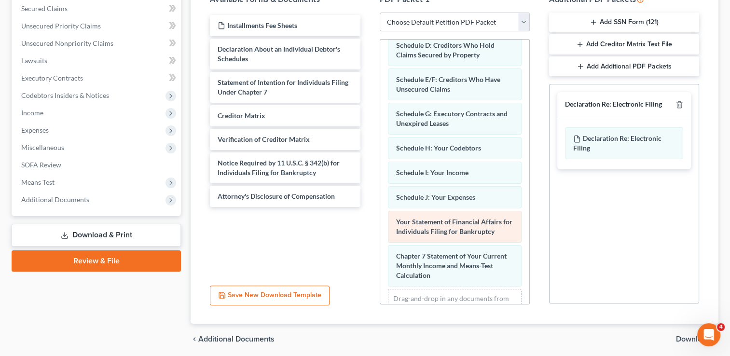
scroll to position [175, 0]
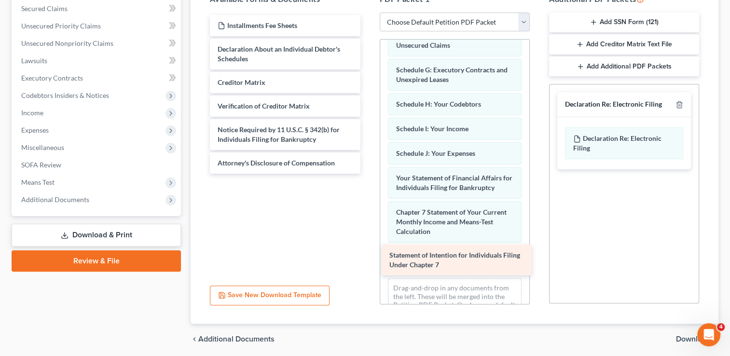
drag, startPoint x: 302, startPoint y: 83, endPoint x: 474, endPoint y: 257, distance: 244.2
click at [368, 174] on div "Statement of Intention for Individuals Filing Under Chapter 7 Installments Fee …" at bounding box center [284, 94] width 165 height 159
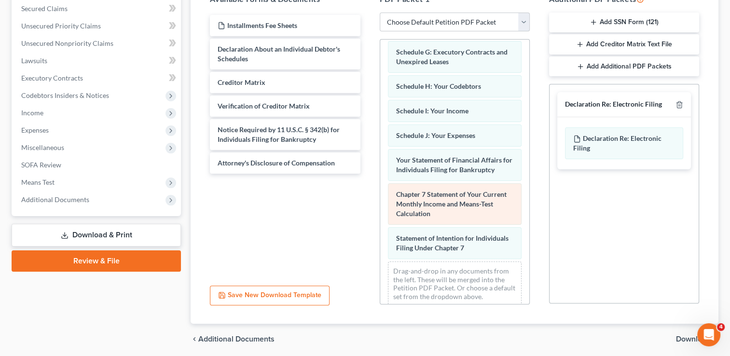
scroll to position [208, 0]
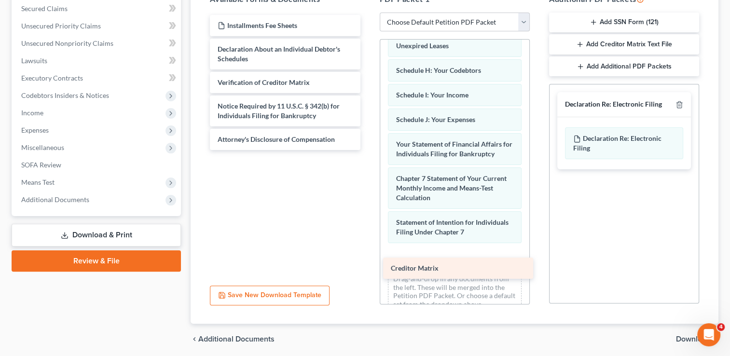
drag, startPoint x: 313, startPoint y: 84, endPoint x: 486, endPoint y: 271, distance: 254.6
click at [368, 150] on div "Creditor Matrix Installments Fee Sheets Declaration About an Individual Debtor'…" at bounding box center [284, 82] width 165 height 135
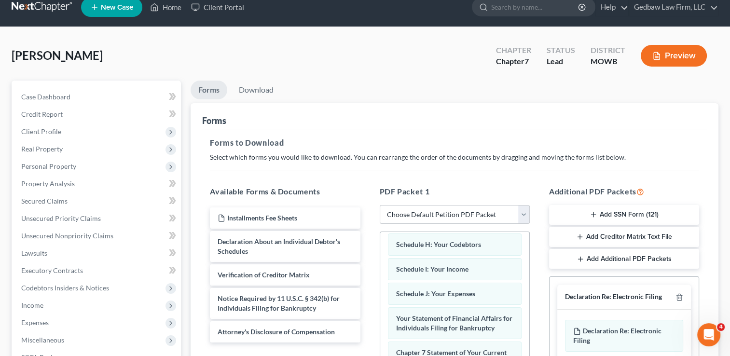
scroll to position [12, 0]
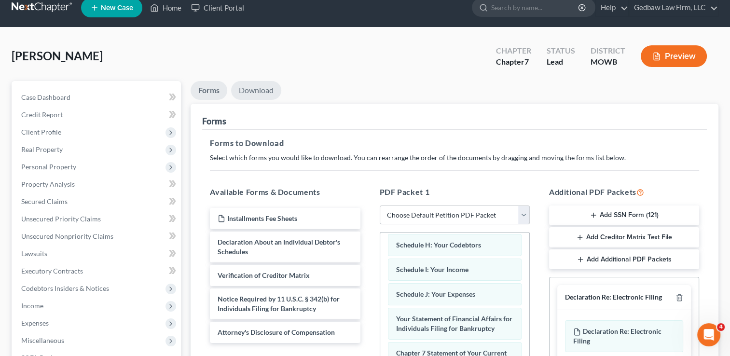
click at [264, 89] on link "Download" at bounding box center [256, 90] width 50 height 19
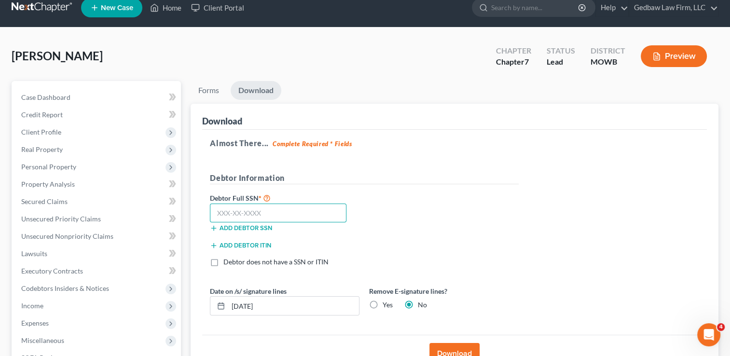
click at [286, 218] on input "text" at bounding box center [278, 213] width 137 height 19
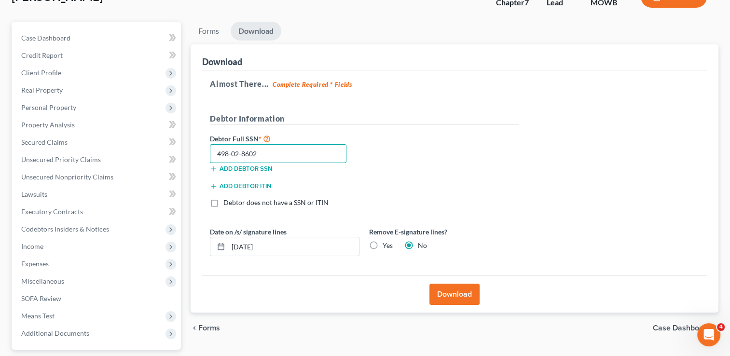
scroll to position [72, 0]
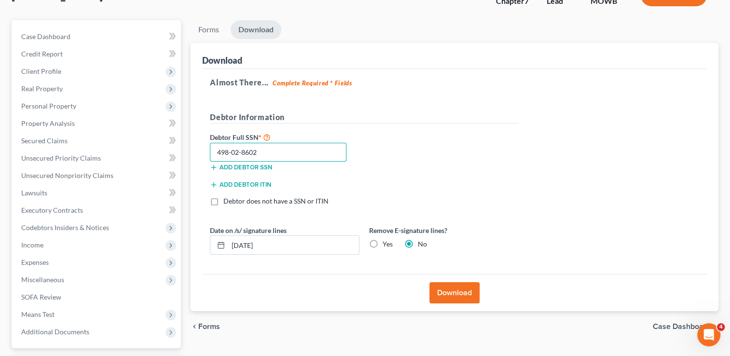
type input "498-02-8602"
click at [465, 290] on button "Download" at bounding box center [454, 292] width 50 height 21
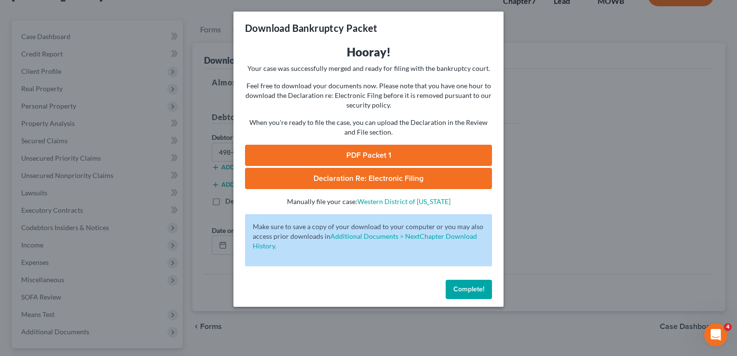
click at [392, 151] on link "PDF Packet 1" at bounding box center [368, 155] width 247 height 21
click at [482, 291] on span "Complete!" at bounding box center [468, 289] width 31 height 8
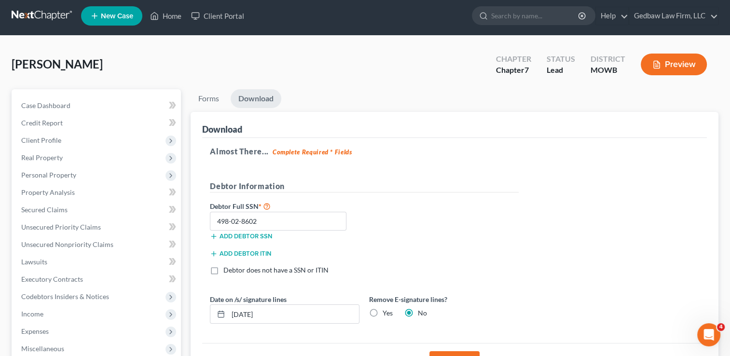
scroll to position [0, 0]
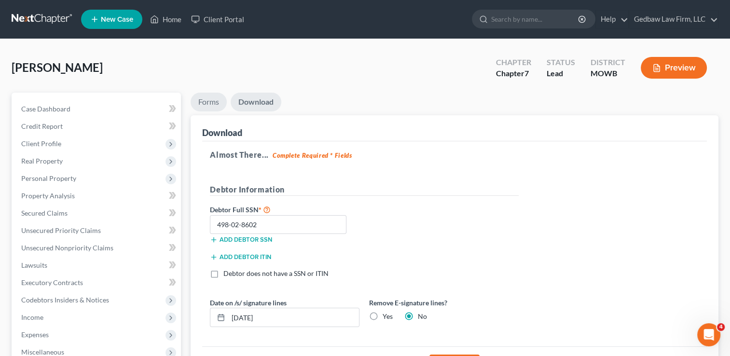
click at [205, 105] on link "Forms" at bounding box center [209, 102] width 36 height 19
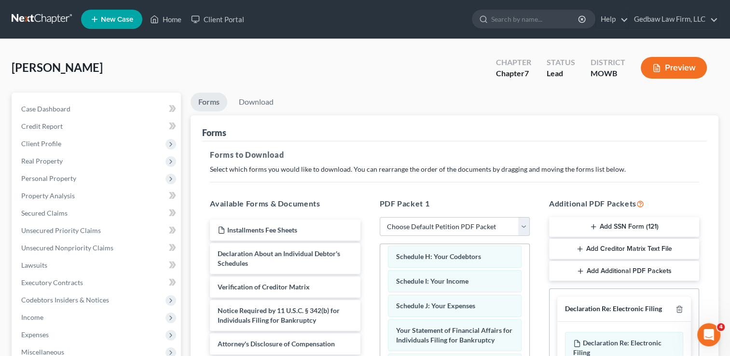
click at [656, 251] on button "Add Creditor Matrix Text File" at bounding box center [624, 249] width 150 height 20
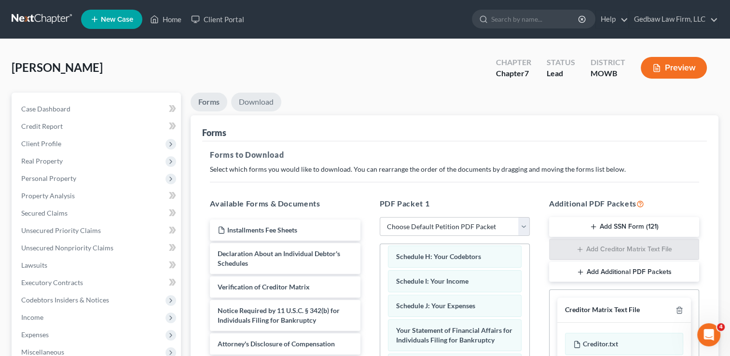
click at [265, 104] on link "Download" at bounding box center [256, 102] width 50 height 19
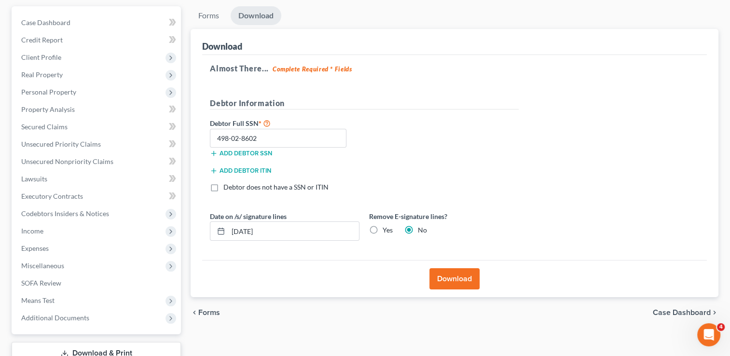
scroll to position [96, 0]
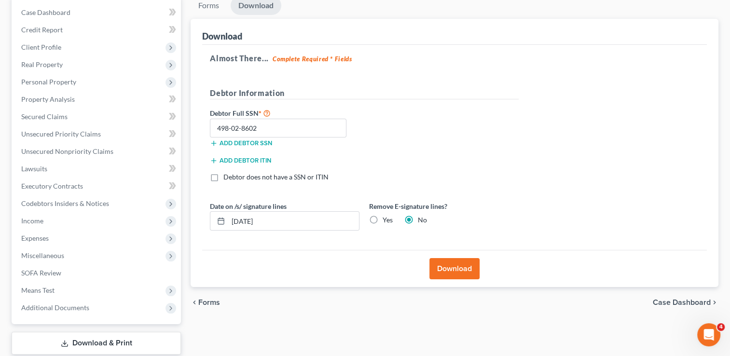
click at [461, 268] on button "Download" at bounding box center [454, 268] width 50 height 21
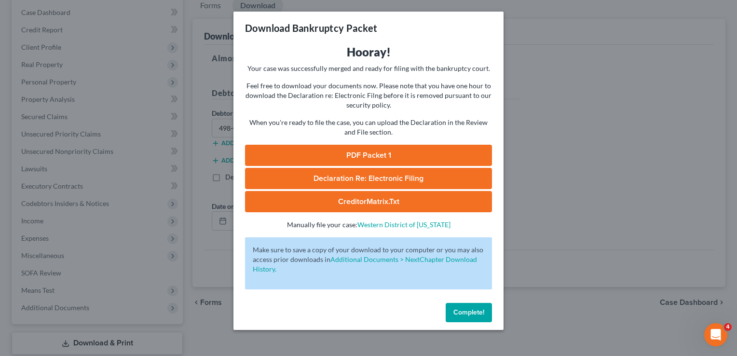
click at [387, 201] on link "CreditorMatrix.txt" at bounding box center [368, 201] width 247 height 21
click at [469, 316] on span "Complete!" at bounding box center [468, 312] width 31 height 8
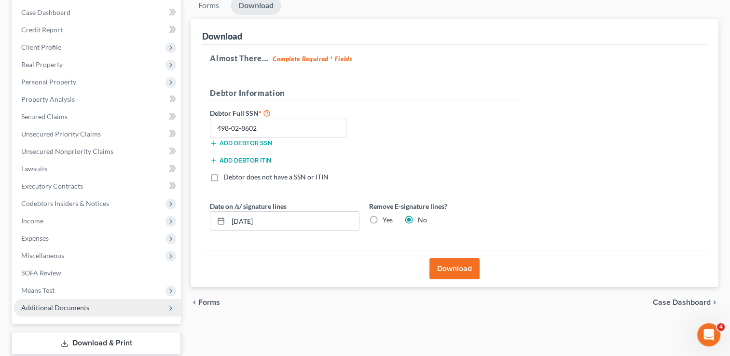
click at [84, 307] on span "Additional Documents" at bounding box center [55, 307] width 68 height 8
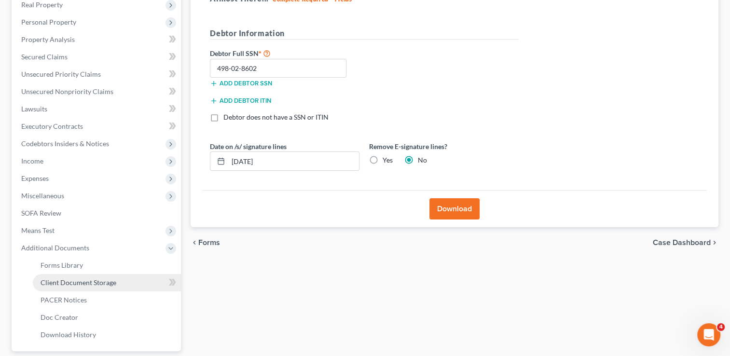
click at [107, 280] on span "Client Document Storage" at bounding box center [79, 282] width 76 height 8
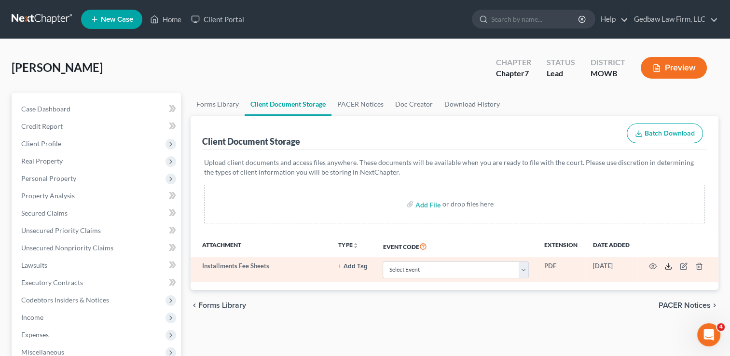
click at [669, 267] on icon at bounding box center [668, 266] width 8 height 8
